Goal: Complete application form: Complete application form

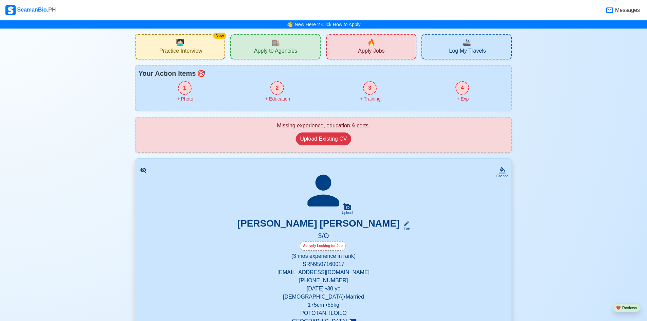
click at [367, 54] on span "Apply Jobs" at bounding box center [371, 52] width 26 height 8
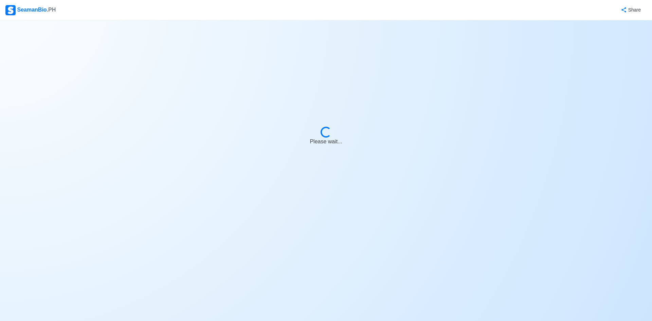
select select "3rd Officer"
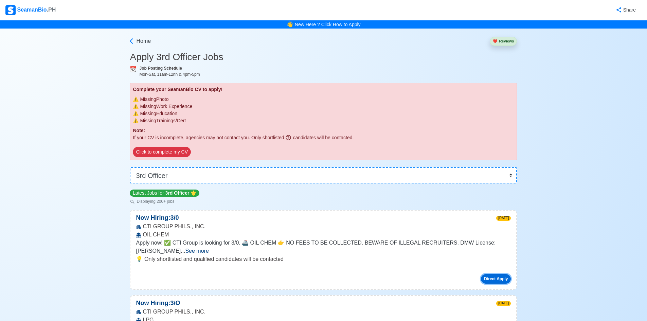
click at [495, 274] on button "Direct Apply" at bounding box center [496, 279] width 30 height 10
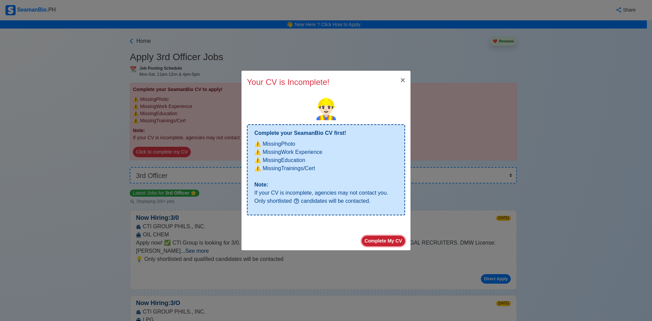
click at [379, 242] on button "Complete My CV" at bounding box center [383, 241] width 43 height 11
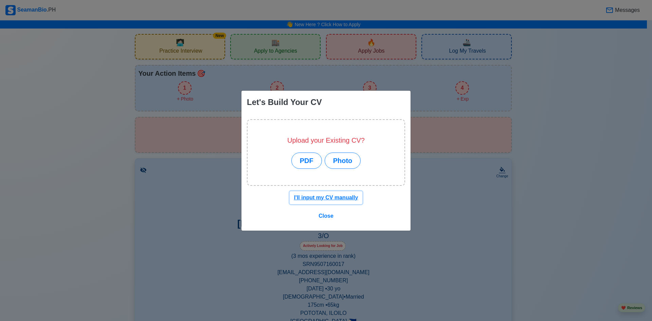
click at [337, 201] on button "I'll input my CV manually" at bounding box center [326, 197] width 73 height 13
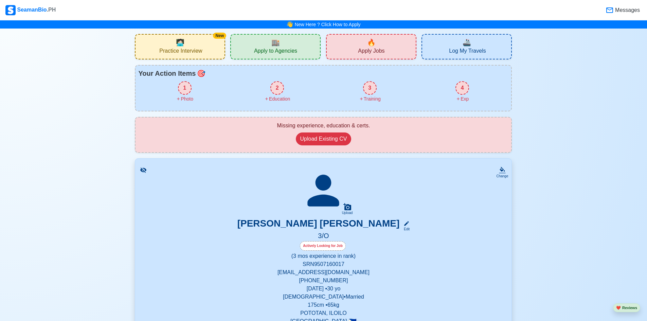
click at [185, 87] on div "1" at bounding box center [185, 88] width 14 height 14
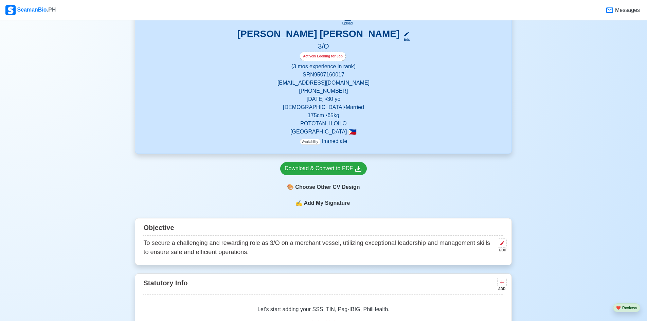
scroll to position [211, 0]
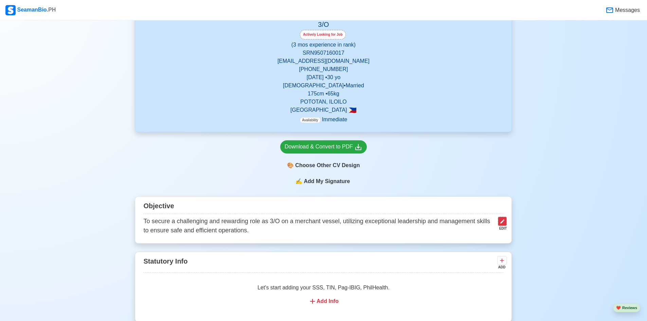
click at [503, 224] on icon at bounding box center [501, 221] width 5 height 5
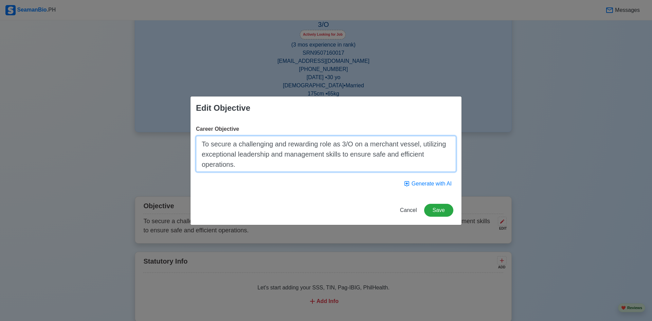
drag, startPoint x: 261, startPoint y: 167, endPoint x: 121, endPoint y: 143, distance: 142.2
click at [121, 143] on div "Edit Objective Career Objective To secure a challenging and rewarding role as 3…" at bounding box center [326, 160] width 652 height 321
paste textarea "rve as a competent and safety-focused 3rd Officer aboard a reputable vessel, ap…"
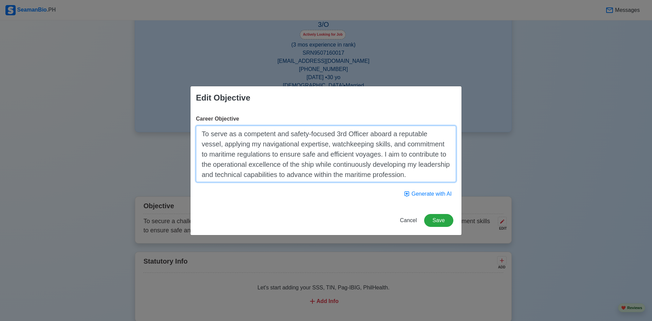
drag, startPoint x: 426, startPoint y: 135, endPoint x: 396, endPoint y: 135, distance: 30.6
click at [396, 135] on textarea "To serve as a competent and safety-focused 3rd Officer aboard a reputable vesse…" at bounding box center [326, 154] width 260 height 56
click at [369, 135] on textarea "To serve as a competent and safety-focused 3rd Officer, applying my navigationa…" at bounding box center [326, 154] width 260 height 56
type textarea "To serve as a competent and safety-focused OOW. Applying my navigational expert…"
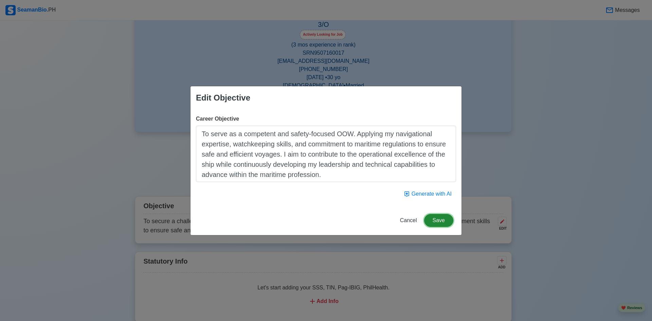
click at [437, 222] on button "Save" at bounding box center [438, 220] width 29 height 13
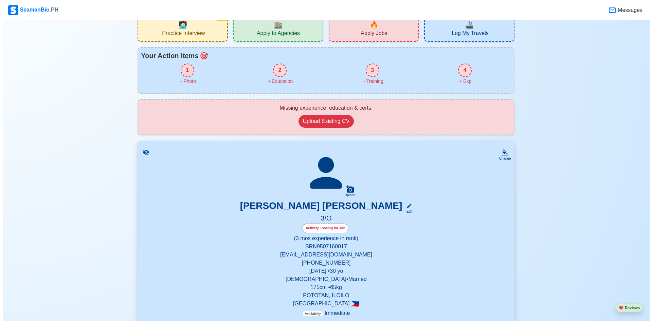
scroll to position [0, 0]
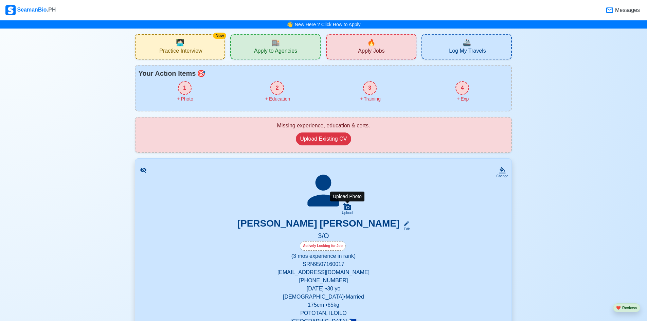
click at [345, 206] on icon at bounding box center [347, 207] width 8 height 8
click at [0, 0] on input "Upload" at bounding box center [0, 0] width 0 height 0
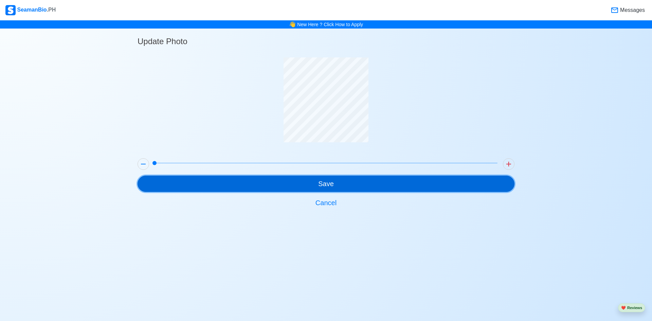
click at [337, 184] on button "Save" at bounding box center [326, 184] width 377 height 16
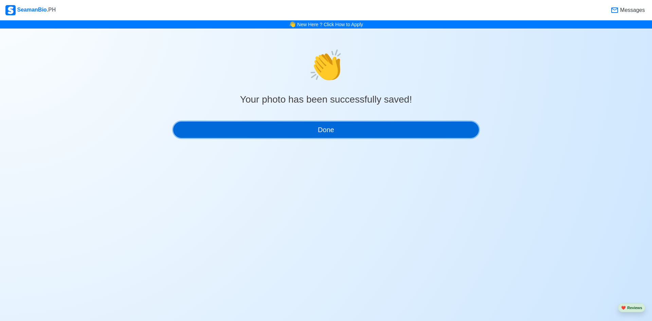
click at [381, 132] on button "Done" at bounding box center [326, 130] width 306 height 16
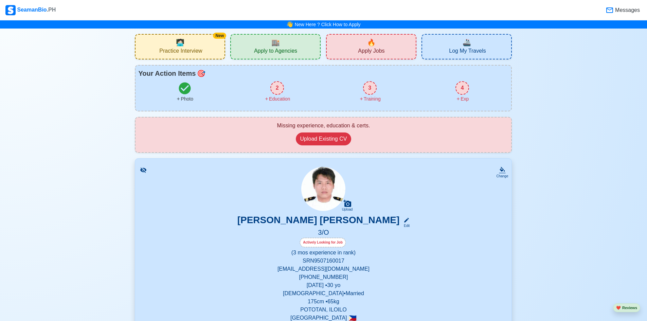
click at [274, 81] on div "2 Education" at bounding box center [277, 91] width 93 height 21
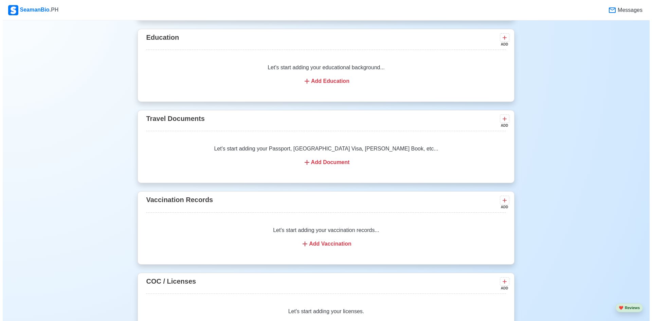
scroll to position [520, 0]
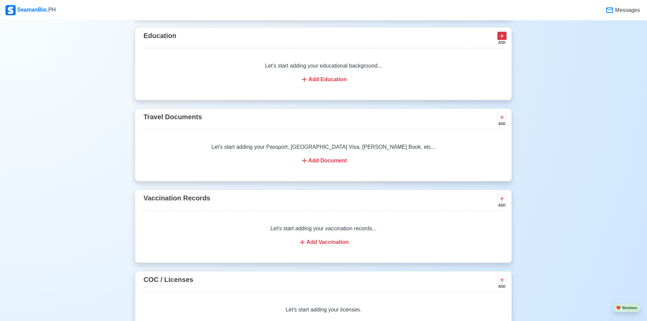
click at [505, 39] on icon at bounding box center [501, 36] width 7 height 7
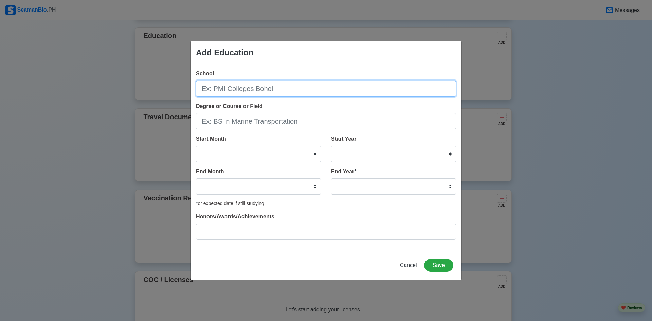
click at [253, 92] on input "School" at bounding box center [326, 88] width 260 height 16
type input "[PERSON_NAME][GEOGRAPHIC_DATA]"
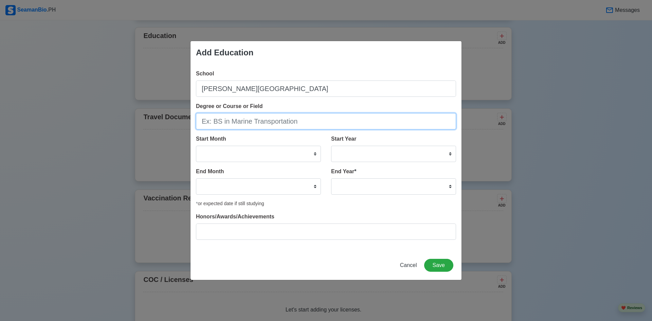
click at [259, 125] on input "Degree or Course or Field" at bounding box center [326, 121] width 260 height 16
type input "BS in Marine Transportation"
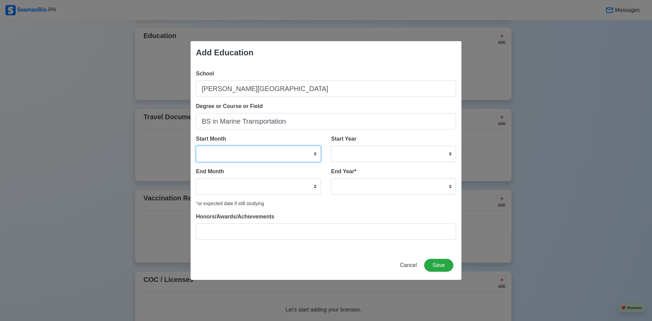
click at [271, 150] on select "January February March April May June July August September October November De…" at bounding box center [258, 154] width 125 height 16
click at [269, 151] on select "January February March April May June July August September October November De…" at bounding box center [258, 154] width 125 height 16
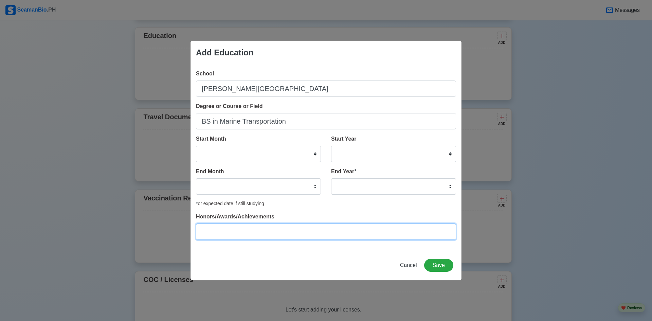
click at [261, 229] on input "Honors/Awards/Achievements" at bounding box center [326, 231] width 260 height 16
type input "w"
type input "With Honor"
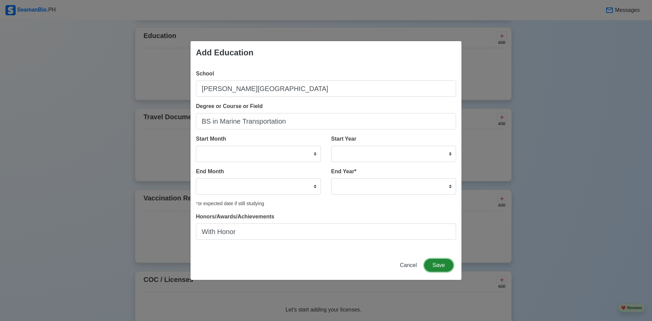
click at [444, 265] on button "Save" at bounding box center [438, 265] width 29 height 13
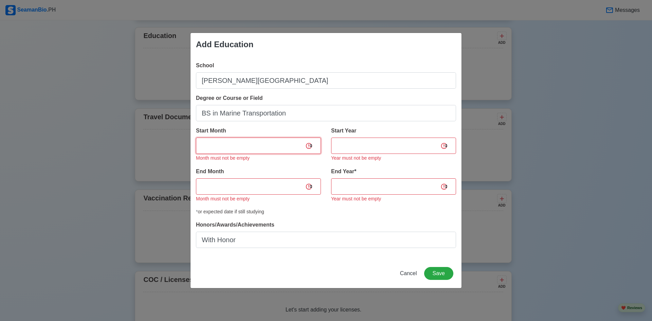
click at [307, 140] on select "January February March April May June July August September October November De…" at bounding box center [258, 146] width 125 height 16
select select "June"
click at [196, 138] on select "January February March April May June July August September October November De…" at bounding box center [258, 146] width 125 height 16
click at [378, 147] on select "2025 2024 2023 2022 2021 2020 2019 2018 2017 2016 2015 2014 2013 2012 2011 2010…" at bounding box center [393, 146] width 125 height 16
select select "2012"
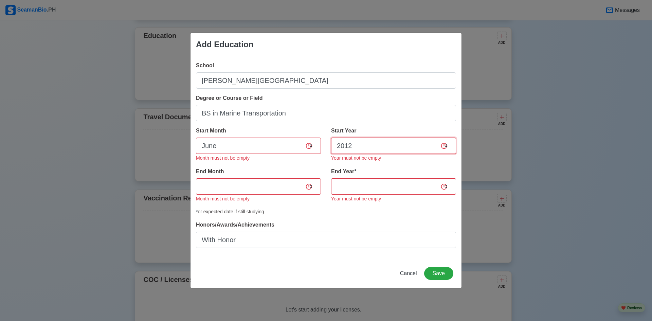
click at [331, 138] on select "2025 2024 2023 2022 2021 2020 2019 2018 2017 2016 2015 2014 2013 2012 2011 2010…" at bounding box center [393, 146] width 125 height 16
click at [255, 186] on select "January February March April May June July August September October November De…" at bounding box center [258, 186] width 125 height 16
click at [196, 178] on select "January February March April May June July August September October November De…" at bounding box center [258, 186] width 125 height 16
drag, startPoint x: 323, startPoint y: 184, endPoint x: 344, endPoint y: 186, distance: 21.2
click at [324, 183] on div "End Month January February March April May June July August September October N…" at bounding box center [261, 187] width 130 height 41
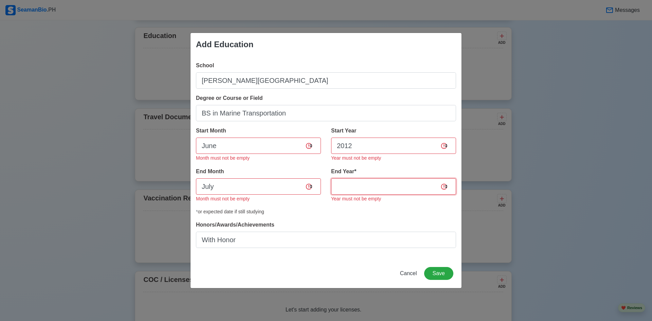
click at [348, 187] on select "2035 2034 2033 2032 2031 2030 2029 2028 2027 2026 2025 2024 2023 2022 2021 2020…" at bounding box center [393, 186] width 125 height 16
click at [493, 168] on div "Add Education School [PERSON_NAME][GEOGRAPHIC_DATA] Degree or Course or Field B…" at bounding box center [326, 160] width 652 height 321
click at [223, 186] on select "January February March April May June July August September October November De…" at bounding box center [258, 186] width 125 height 16
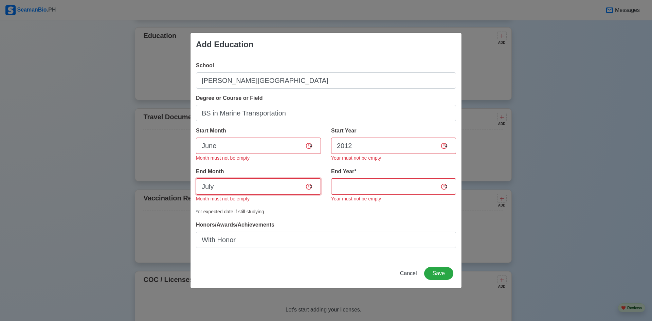
click at [240, 184] on select "January February March April May June July August September October November De…" at bounding box center [258, 186] width 125 height 16
select select "March"
click at [196, 178] on select "January February March April May June July August September October November De…" at bounding box center [258, 186] width 125 height 16
drag, startPoint x: 387, startPoint y: 189, endPoint x: 383, endPoint y: 187, distance: 4.9
click at [387, 189] on select "2035 2034 2033 2032 2031 2030 2029 2028 2027 2026 2025 2024 2023 2022 2021 2020…" at bounding box center [393, 186] width 125 height 16
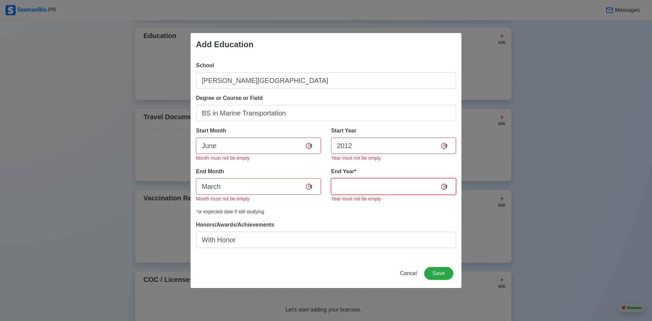
select select "2015"
click at [331, 178] on select "2035 2034 2033 2032 2031 2030 2029 2028 2027 2026 2025 2024 2023 2022 2021 2020…" at bounding box center [393, 186] width 125 height 16
click at [349, 225] on div "Honors/Awards/Achievements With Honor" at bounding box center [326, 234] width 260 height 27
click at [433, 272] on button "Save" at bounding box center [438, 273] width 29 height 13
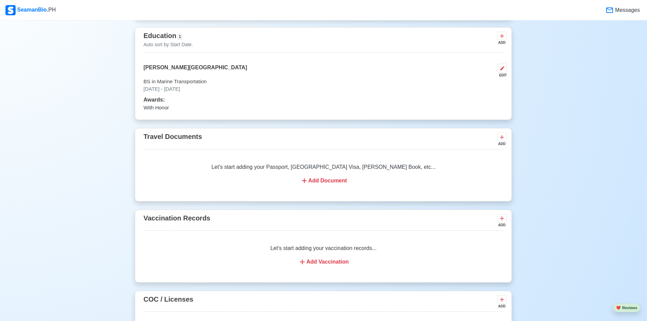
click at [503, 76] on div "EDIT" at bounding box center [501, 75] width 12 height 5
select select "June"
select select "2012"
select select "March"
select select "2015"
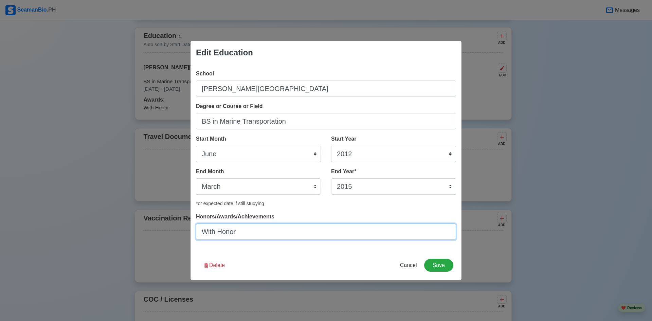
click at [202, 234] on input "With Honor" at bounding box center [326, 231] width 260 height 16
type input "Eastern Mediterannean Maritime Ltd. Cadet with Honor"
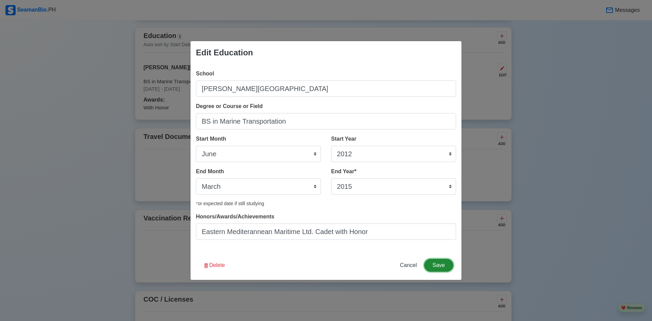
click at [437, 261] on button "Save" at bounding box center [438, 265] width 29 height 13
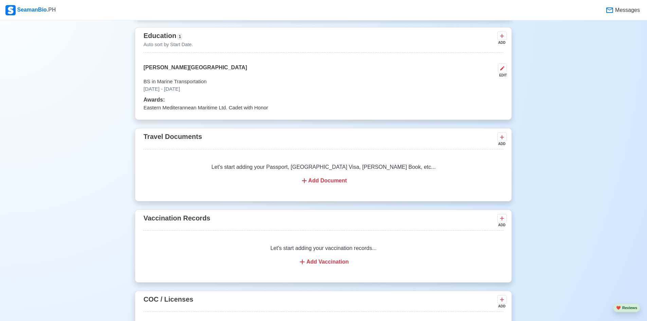
click at [394, 182] on div "Add Document" at bounding box center [323, 181] width 344 height 8
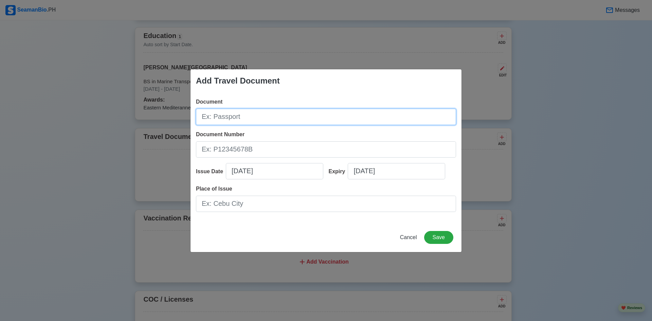
click at [211, 116] on input "Document" at bounding box center [326, 117] width 260 height 16
type input "Passport"
